Goal: Obtain resource: Download file/media

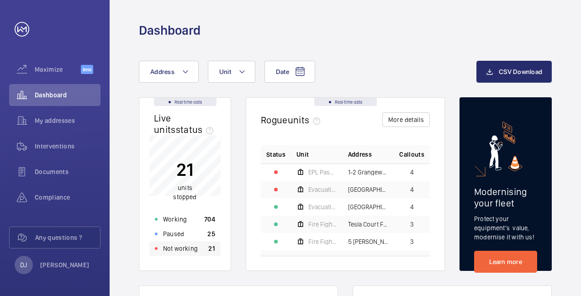
click at [183, 243] on div "Not working 21" at bounding box center [184, 248] width 71 height 15
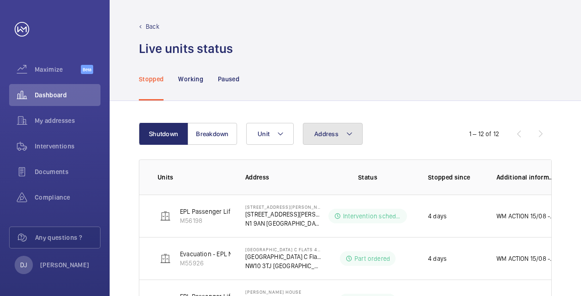
click at [324, 133] on span "Address" at bounding box center [326, 133] width 24 height 7
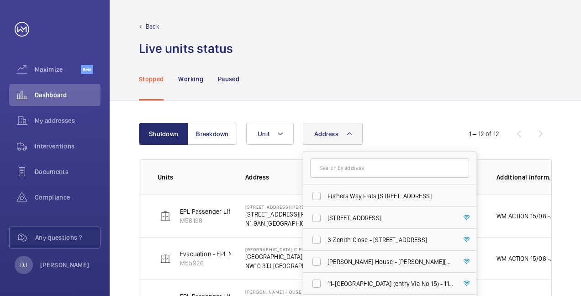
click at [337, 162] on input "text" at bounding box center [389, 167] width 159 height 19
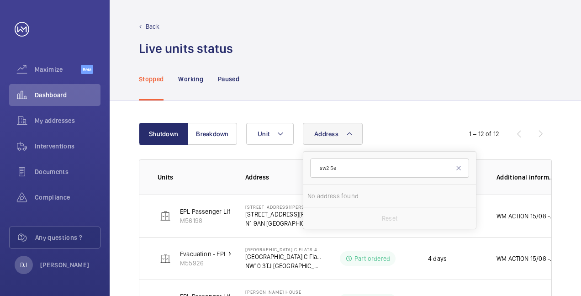
type input "sw2 5eh"
drag, startPoint x: 356, startPoint y: 169, endPoint x: 312, endPoint y: 169, distance: 43.9
click at [312, 169] on input "sw2 5eh" at bounding box center [389, 167] width 159 height 19
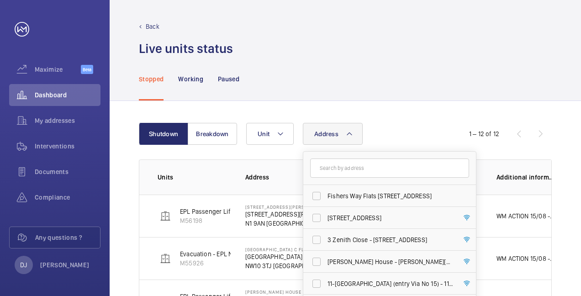
drag, startPoint x: 343, startPoint y: 174, endPoint x: 338, endPoint y: 170, distance: 6.2
click at [343, 171] on input "text" at bounding box center [389, 167] width 159 height 19
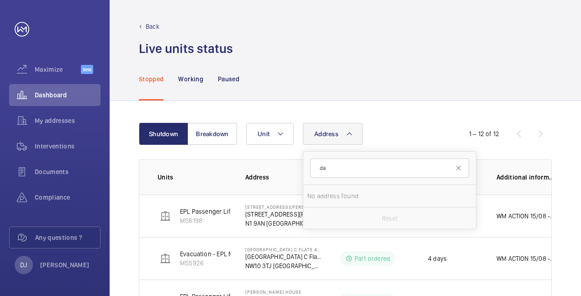
type input "d"
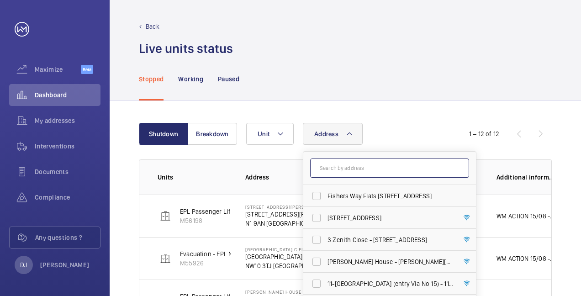
click at [324, 166] on input "text" at bounding box center [389, 167] width 159 height 19
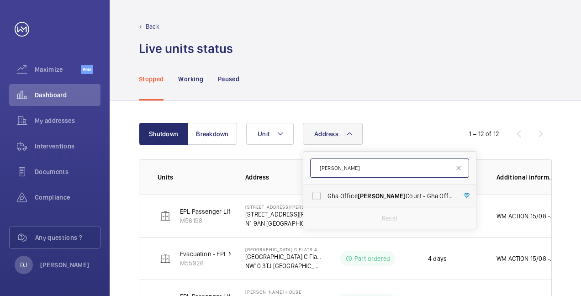
type input "[PERSON_NAME]"
click at [368, 196] on span "[PERSON_NAME]" at bounding box center [382, 195] width 48 height 7
click at [326, 196] on input "Gha Office [PERSON_NAME] Court - [GEOGRAPHIC_DATA][PERSON_NAME]" at bounding box center [316, 196] width 18 height 18
checkbox input "true"
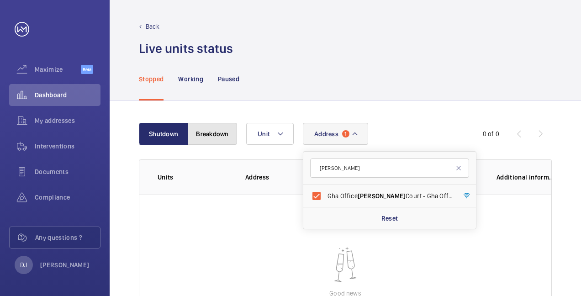
click at [206, 131] on button "Breakdown" at bounding box center [212, 134] width 49 height 22
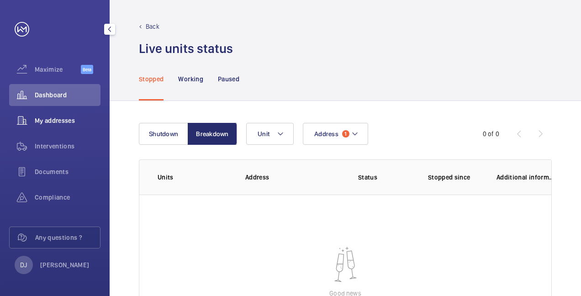
click at [65, 119] on span "My addresses" at bounding box center [68, 120] width 66 height 9
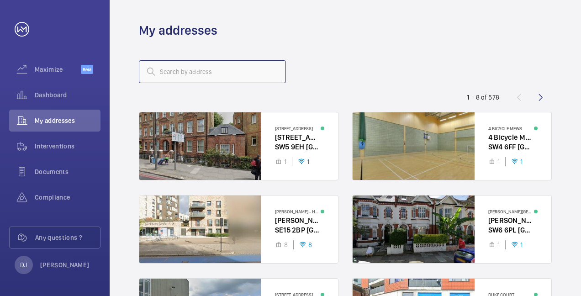
click at [238, 69] on input "text" at bounding box center [212, 71] width 147 height 23
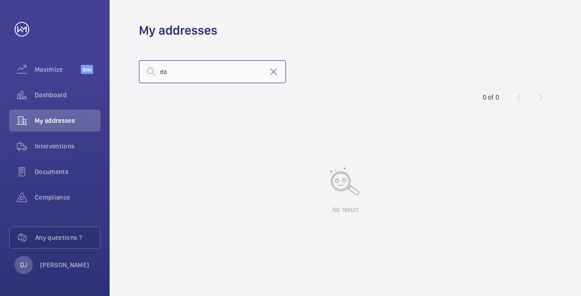
type input "d"
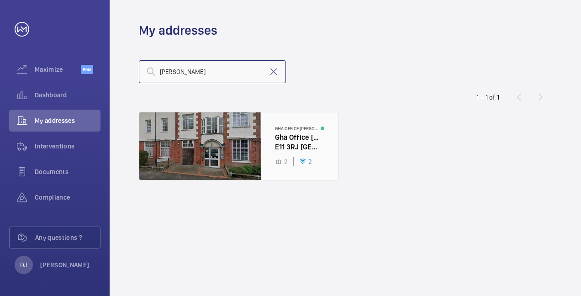
type input "[PERSON_NAME]"
click at [291, 123] on div at bounding box center [238, 146] width 199 height 68
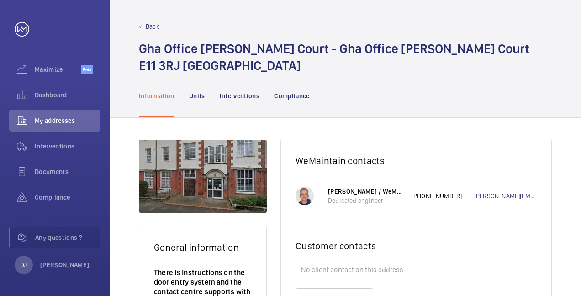
click at [151, 23] on p "Back" at bounding box center [153, 26] width 14 height 9
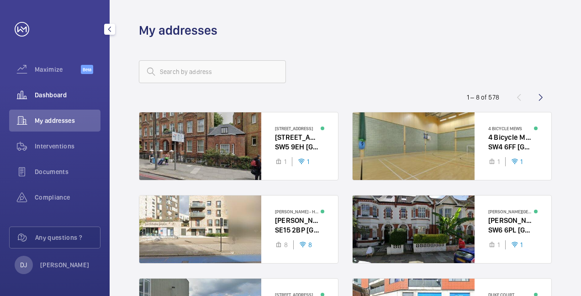
click at [70, 95] on span "Dashboard" at bounding box center [68, 94] width 66 height 9
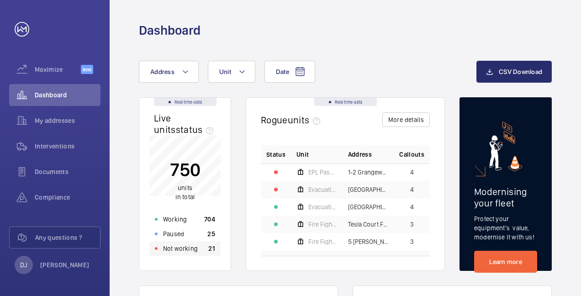
click at [202, 245] on div "Not working 21" at bounding box center [184, 248] width 71 height 15
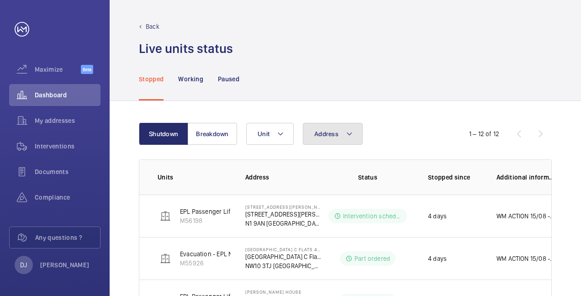
click at [323, 132] on span "Address" at bounding box center [326, 133] width 24 height 7
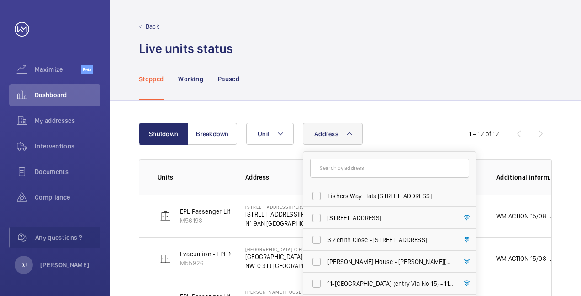
click at [347, 164] on input "text" at bounding box center [389, 167] width 159 height 19
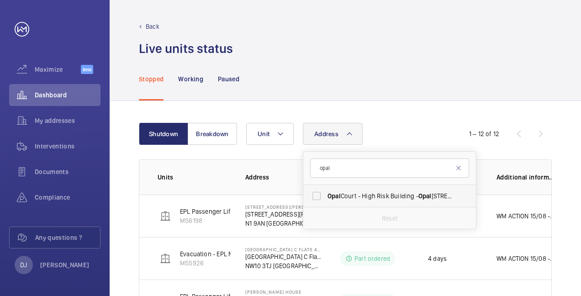
type input "opal"
click at [349, 190] on label "Opal Court - High Risk Building - [GEOGRAPHIC_DATA]" at bounding box center [382, 196] width 159 height 22
click at [326, 190] on input "Opal Court - High Risk Building - [GEOGRAPHIC_DATA]" at bounding box center [316, 196] width 18 height 18
checkbox input "true"
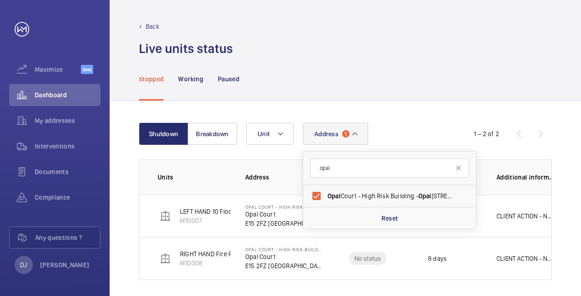
click at [502, 83] on div "Stopped Working Paused" at bounding box center [345, 78] width 413 height 43
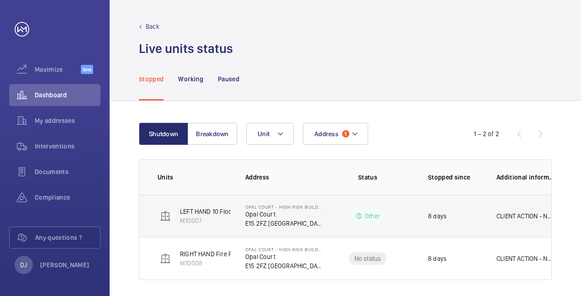
click at [509, 212] on p "CLIENT ACTION - No power to lift, 3 phase down." at bounding box center [526, 215] width 58 height 9
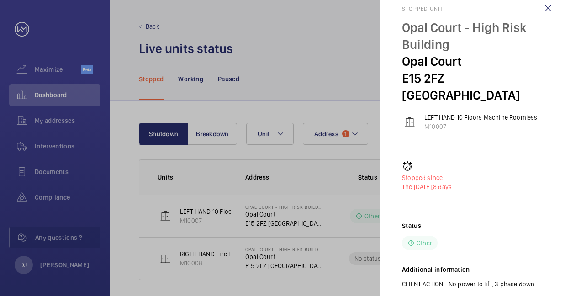
scroll to position [28, 0]
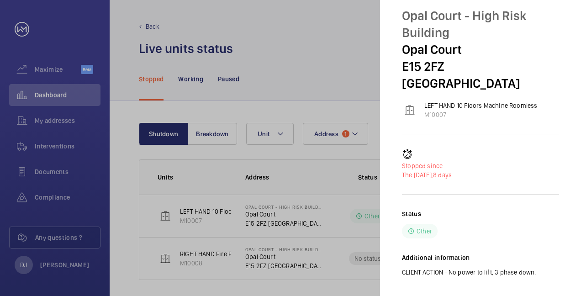
click at [273, 256] on div at bounding box center [290, 148] width 581 height 296
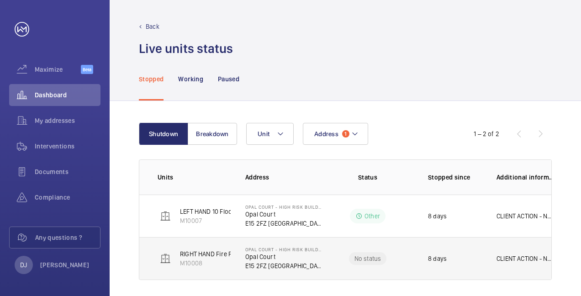
click at [247, 254] on p "Opal Court" at bounding box center [283, 256] width 77 height 9
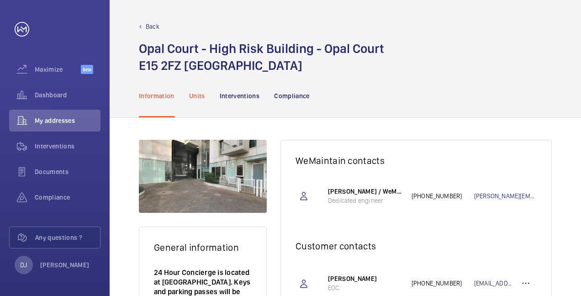
click at [195, 93] on p "Units" at bounding box center [197, 95] width 16 height 9
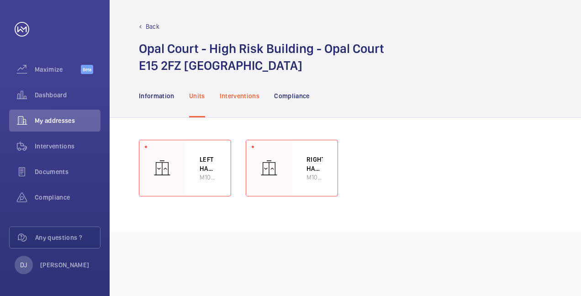
click at [239, 86] on div "Interventions" at bounding box center [240, 95] width 40 height 43
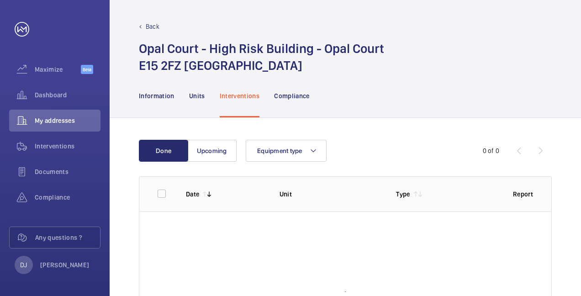
click at [238, 89] on div "Interventions" at bounding box center [240, 95] width 40 height 43
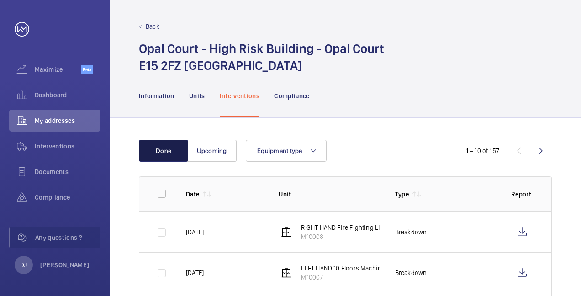
click at [164, 148] on button "Done" at bounding box center [163, 151] width 49 height 22
click at [190, 96] on p "Units" at bounding box center [197, 95] width 16 height 9
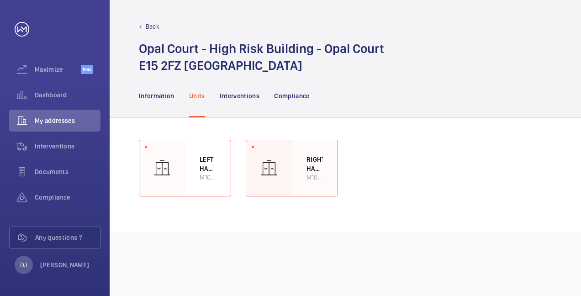
click at [312, 161] on p "RIGHT HAND Fire Fighting Lift 11 Floors Machine Roomless" at bounding box center [314, 164] width 16 height 18
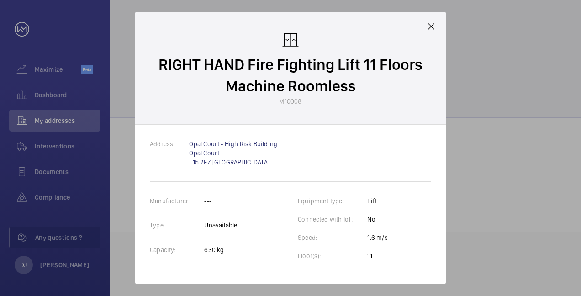
click at [432, 28] on mat-icon at bounding box center [431, 26] width 11 height 11
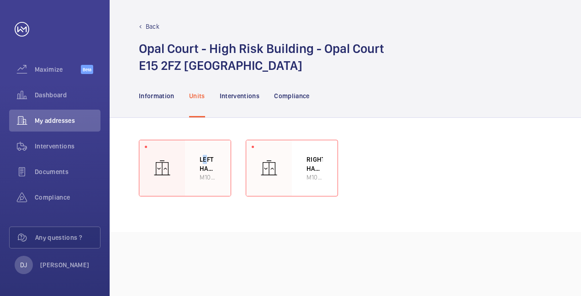
click at [204, 156] on p "LEFT HAND 10 Floors Machine Roomless" at bounding box center [208, 164] width 16 height 18
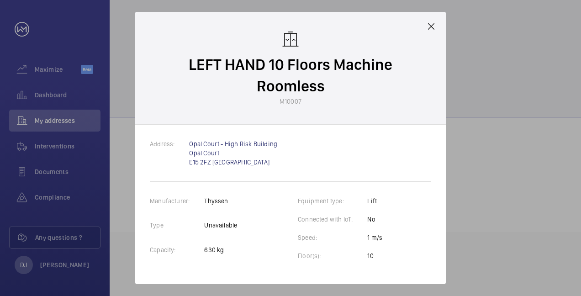
click at [434, 32] on mat-icon at bounding box center [431, 26] width 11 height 11
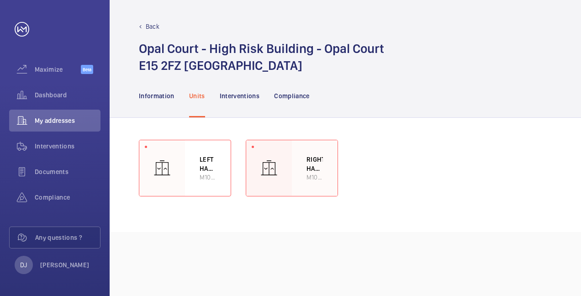
click at [294, 153] on div "RIGHT HAND Fire Fighting Lift 11 Floors Machine Roomless M10008" at bounding box center [315, 168] width 46 height 56
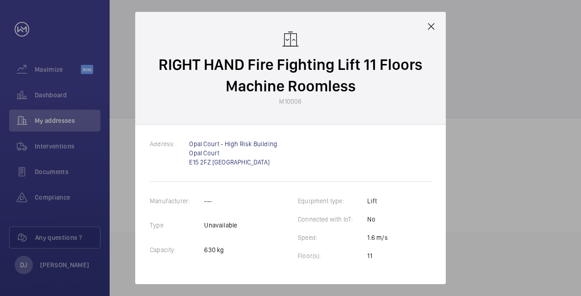
click at [428, 32] on div "RIGHT HAND Fire Fighting Lift 11 Floors Machine Roomless M10008" at bounding box center [290, 68] width 311 height 113
drag, startPoint x: 42, startPoint y: 96, endPoint x: 118, endPoint y: 84, distance: 76.8
click at [42, 96] on div at bounding box center [290, 148] width 581 height 296
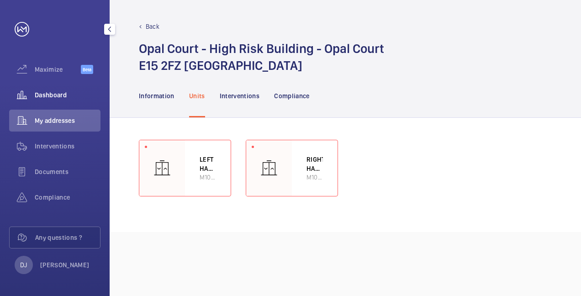
click at [58, 93] on span "Dashboard" at bounding box center [68, 94] width 66 height 9
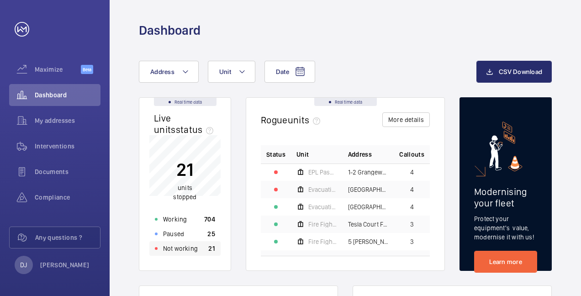
click at [193, 251] on p "Not working" at bounding box center [180, 248] width 35 height 9
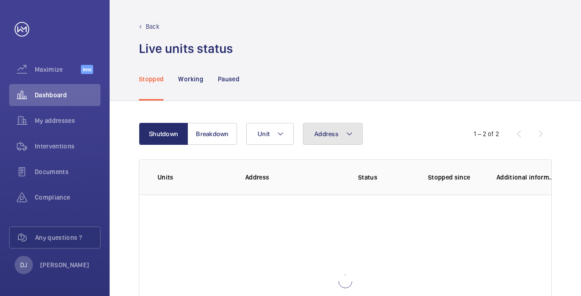
click at [303, 132] on button "Address" at bounding box center [333, 134] width 60 height 22
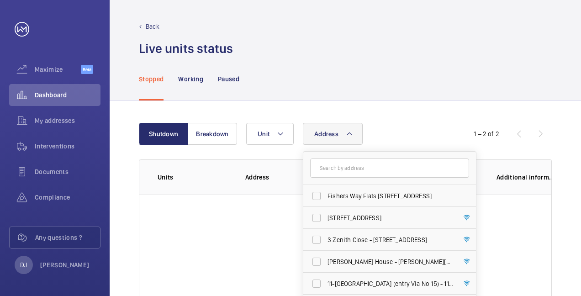
click at [328, 168] on input "text" at bounding box center [389, 167] width 159 height 19
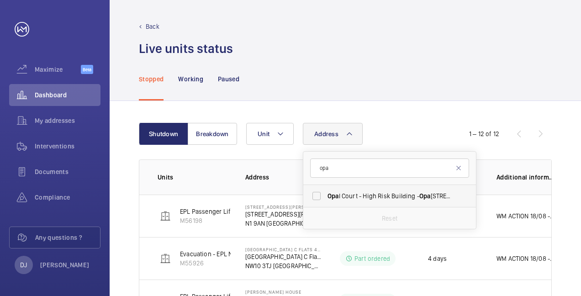
type input "opa"
drag, startPoint x: 391, startPoint y: 196, endPoint x: 406, endPoint y: 183, distance: 20.4
click at [391, 195] on span "Opa l Court - High Risk Building - [GEOGRAPHIC_DATA]" at bounding box center [391, 195] width 126 height 9
click at [326, 195] on input "Opa l Court - High Risk Building - [GEOGRAPHIC_DATA]" at bounding box center [316, 196] width 18 height 18
checkbox input "true"
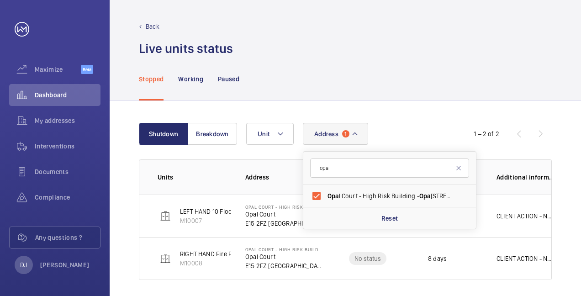
click at [427, 130] on div "Address [STREET_ADDRESS] Reset Unit" at bounding box center [344, 134] width 196 height 22
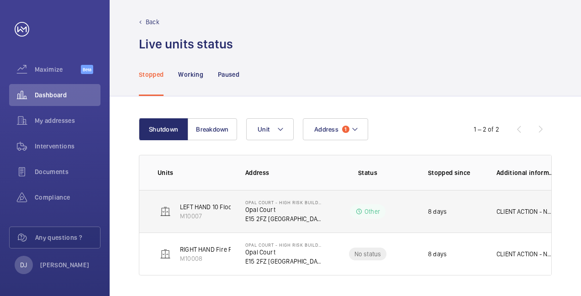
scroll to position [5, 0]
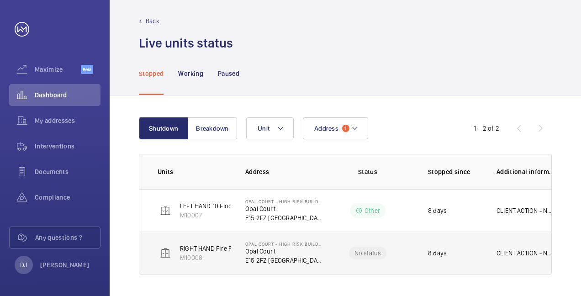
click at [514, 251] on p "CLIENT ACTION - No power to lift, 3 phase down." at bounding box center [526, 252] width 58 height 9
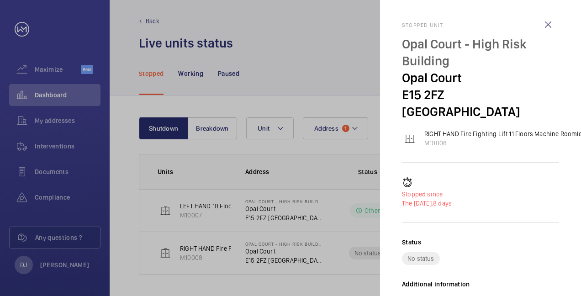
scroll to position [0, 0]
click at [552, 26] on wm-front-icon-button at bounding box center [548, 25] width 22 height 22
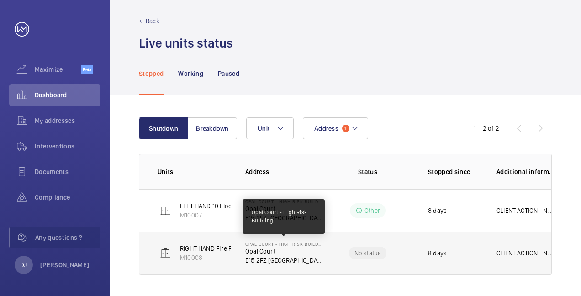
click at [309, 243] on p "Opal Court - High Risk Building" at bounding box center [283, 243] width 77 height 5
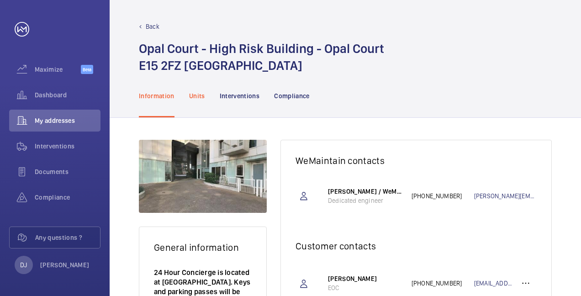
click at [193, 96] on p "Units" at bounding box center [197, 95] width 16 height 9
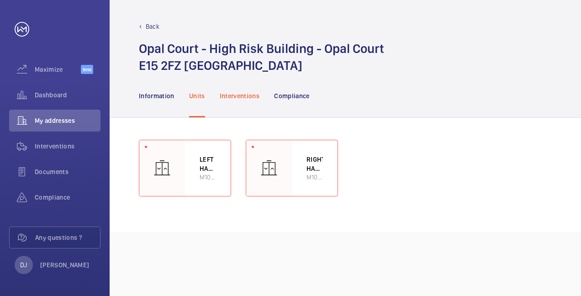
click at [227, 90] on div "Interventions" at bounding box center [240, 95] width 40 height 43
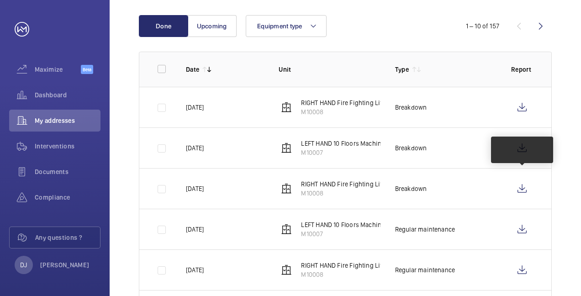
scroll to position [137, 0]
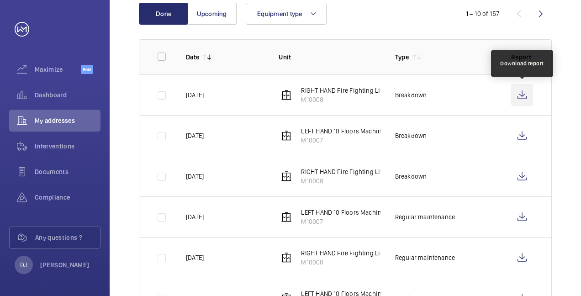
click at [527, 95] on wm-front-icon-button at bounding box center [522, 95] width 22 height 22
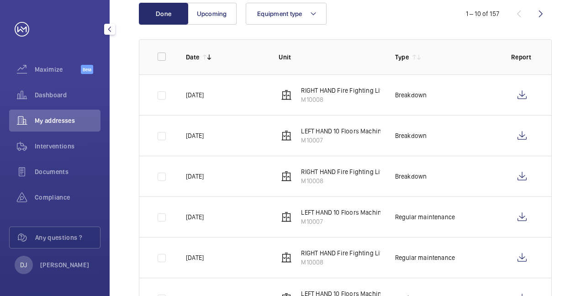
click at [37, 114] on div "My addresses" at bounding box center [54, 121] width 91 height 22
click at [2, 111] on div "Maximize Beta Dashboard My addresses Interventions Documents Compliance Any que…" at bounding box center [55, 148] width 110 height 296
drag, startPoint x: 44, startPoint y: 118, endPoint x: 115, endPoint y: 97, distance: 74.3
click at [46, 117] on span "My addresses" at bounding box center [68, 120] width 66 height 9
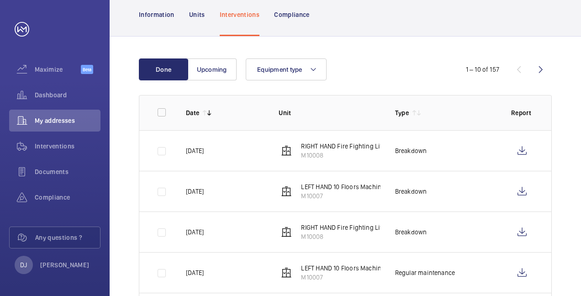
scroll to position [0, 0]
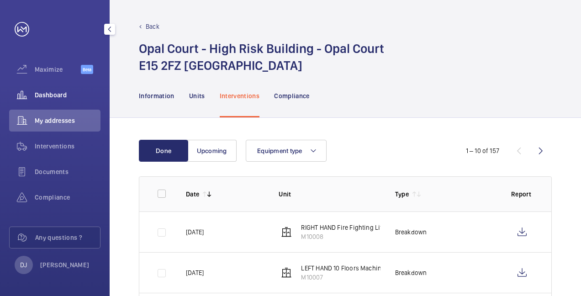
click at [32, 90] on wm-front-icon-button at bounding box center [22, 95] width 26 height 22
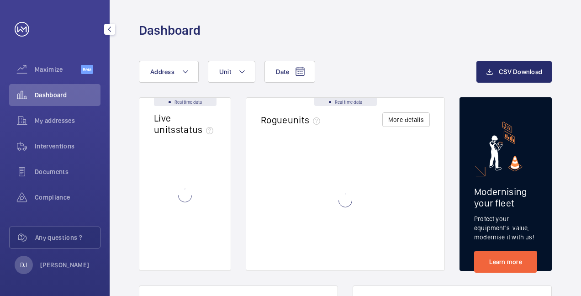
click at [67, 119] on span "My addresses" at bounding box center [68, 120] width 66 height 9
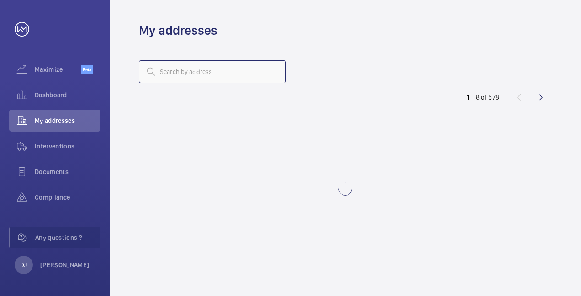
click at [255, 74] on input "text" at bounding box center [212, 71] width 147 height 23
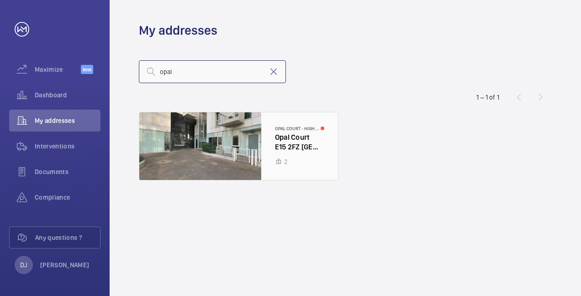
type input "opal"
click at [280, 144] on div at bounding box center [238, 146] width 199 height 68
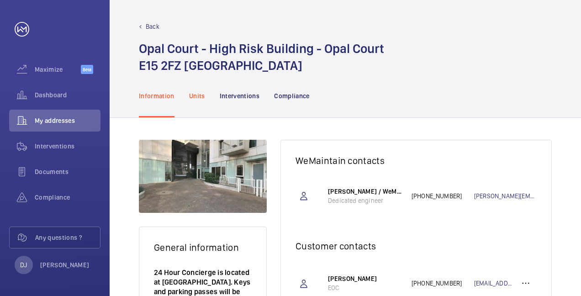
click at [189, 96] on p "Units" at bounding box center [197, 95] width 16 height 9
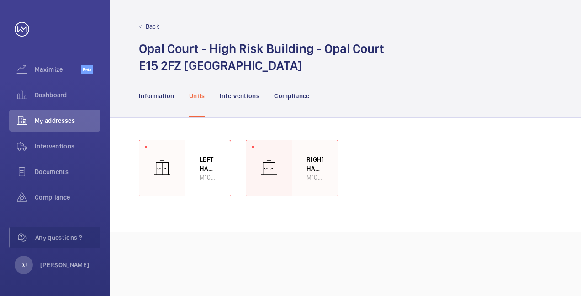
click at [287, 164] on div at bounding box center [269, 168] width 46 height 56
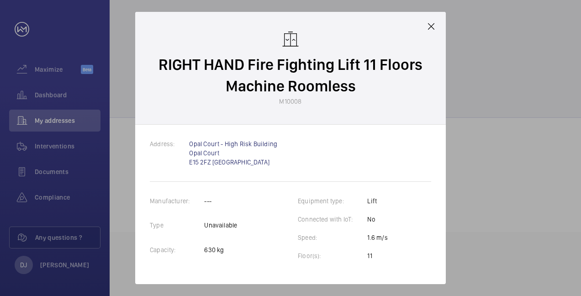
click at [440, 31] on div "RIGHT HAND Fire Fighting Lift 11 Floors Machine Roomless M10008" at bounding box center [290, 68] width 311 height 113
click at [429, 27] on mat-icon at bounding box center [431, 26] width 11 height 11
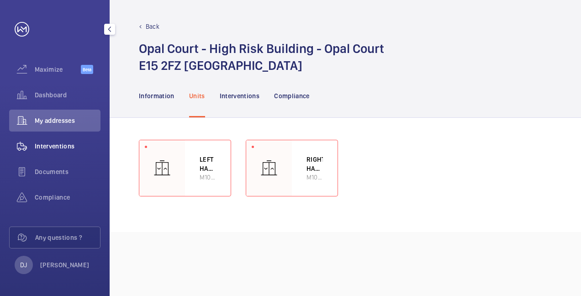
click at [58, 138] on div "Interventions" at bounding box center [54, 146] width 91 height 22
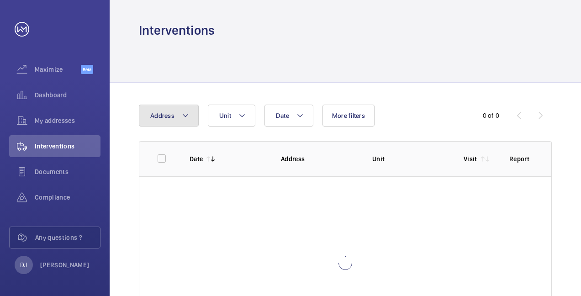
click at [190, 117] on button "Address" at bounding box center [169, 116] width 60 height 22
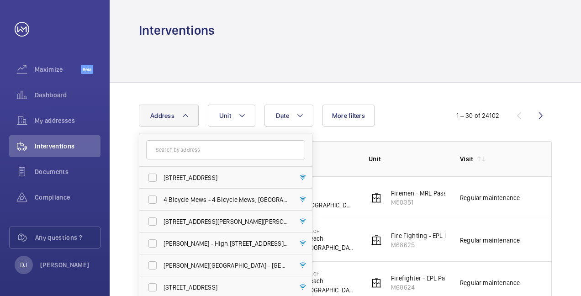
click at [267, 152] on input "text" at bounding box center [225, 149] width 159 height 19
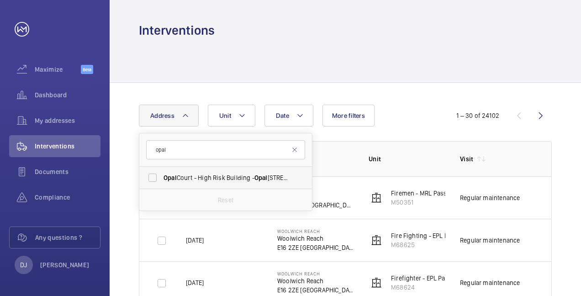
type input "opal"
click at [211, 180] on span "Opal Court - High Risk Building - [GEOGRAPHIC_DATA]" at bounding box center [227, 177] width 126 height 9
click at [162, 180] on input "Opal Court - High Risk Building - [GEOGRAPHIC_DATA]" at bounding box center [152, 178] width 18 height 18
checkbox input "true"
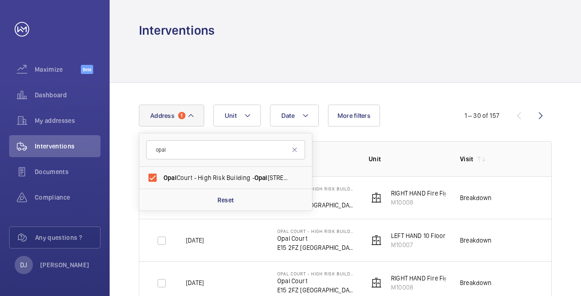
click at [407, 64] on div at bounding box center [345, 60] width 413 height 43
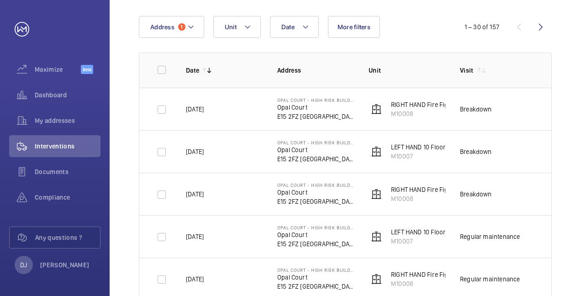
scroll to position [46, 0]
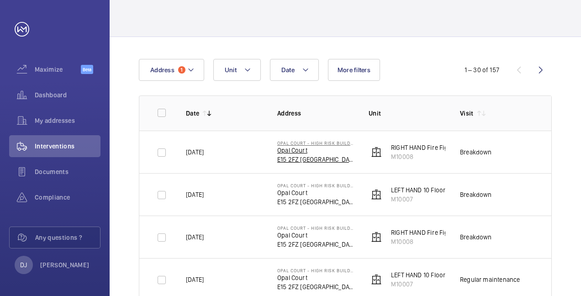
click at [294, 150] on p "Opal Court" at bounding box center [315, 150] width 77 height 9
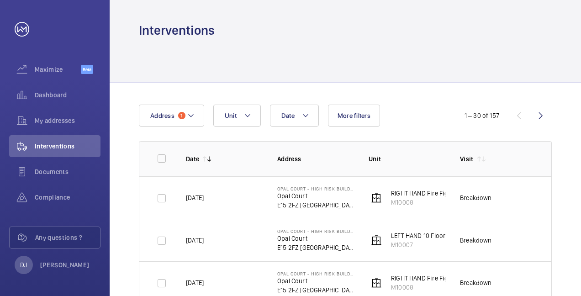
click at [485, 201] on div "Breakdown" at bounding box center [476, 197] width 32 height 9
click at [393, 197] on div "RIGHT HAND Fire Fighting Lift 11 Floors Machine Roomless M10008" at bounding box center [473, 198] width 164 height 18
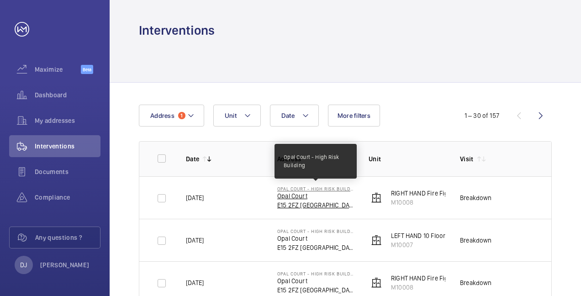
click at [285, 190] on p "Opal Court - High Risk Building" at bounding box center [315, 188] width 77 height 5
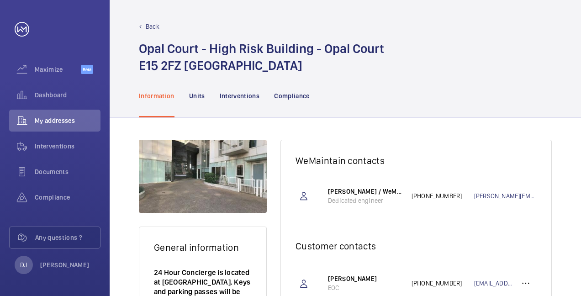
click at [206, 93] on nav "Information Units Interventions Compliance" at bounding box center [224, 95] width 171 height 43
click at [204, 95] on p "Units" at bounding box center [197, 95] width 16 height 9
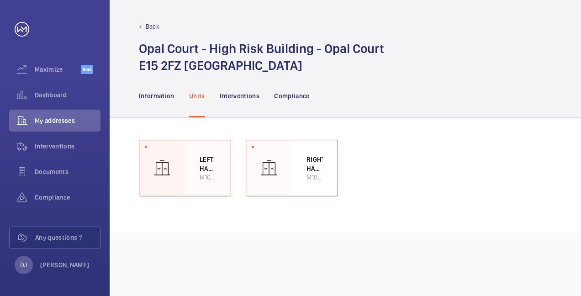
click at [205, 159] on p "LEFT HAND 10 Floors Machine Roomless" at bounding box center [208, 164] width 16 height 18
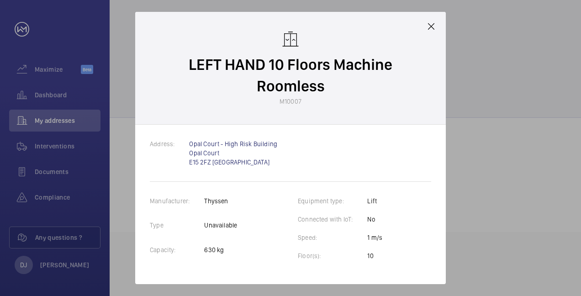
click at [446, 37] on div at bounding box center [290, 148] width 581 height 296
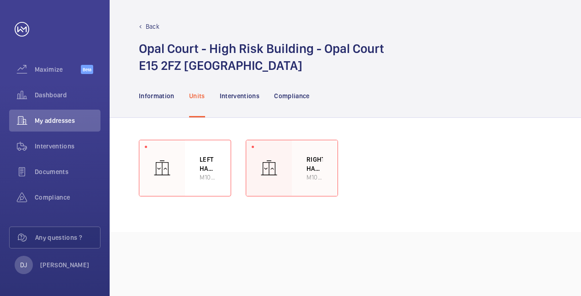
click at [300, 155] on div "RIGHT HAND Fire Fighting Lift 11 Floors Machine Roomless M10008" at bounding box center [315, 168] width 46 height 56
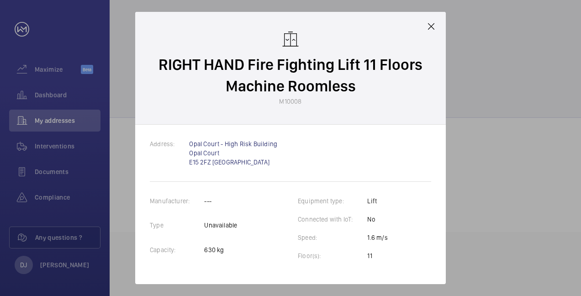
click at [425, 26] on div "RIGHT HAND Fire Fighting Lift 11 Floors Machine Roomless M10008" at bounding box center [290, 68] width 311 height 113
click at [432, 26] on mat-icon at bounding box center [431, 26] width 11 height 11
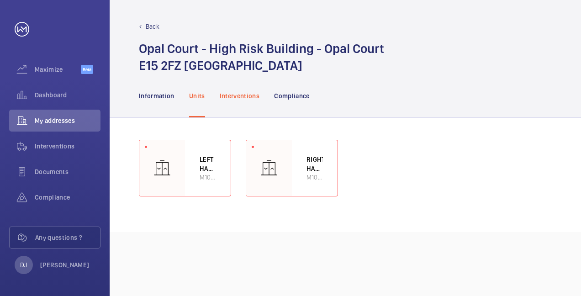
click at [235, 95] on p "Interventions" at bounding box center [240, 95] width 40 height 9
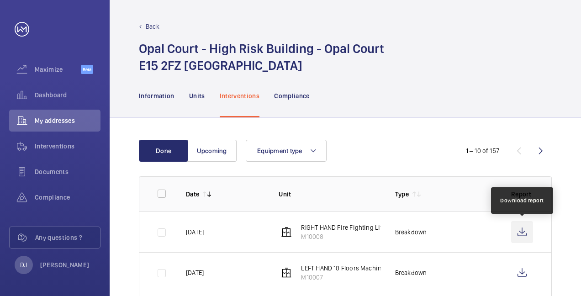
click at [521, 229] on wm-front-icon-button at bounding box center [522, 232] width 22 height 22
